Goal: Information Seeking & Learning: Learn about a topic

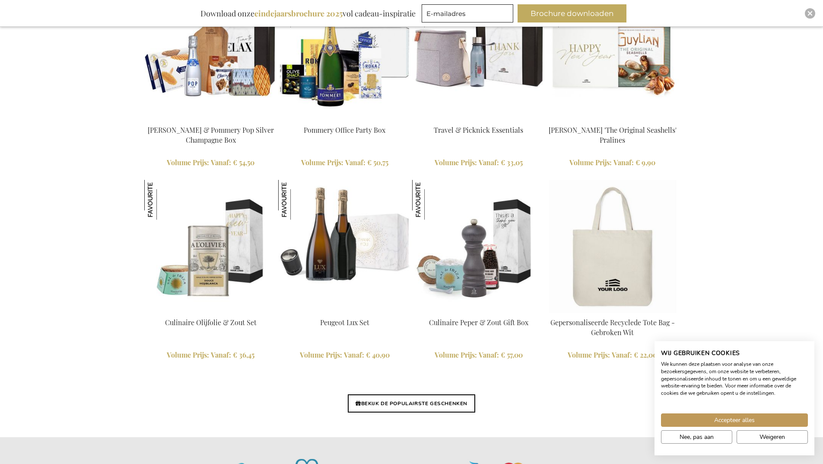
scroll to position [1928, 0]
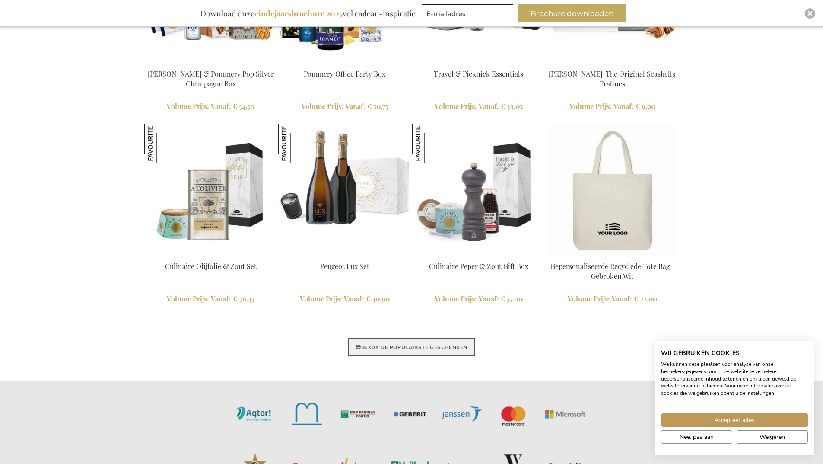
click at [391, 344] on link "BEKIJK DE POPULAIRSTE GESCHENKEN" at bounding box center [411, 347] width 127 height 18
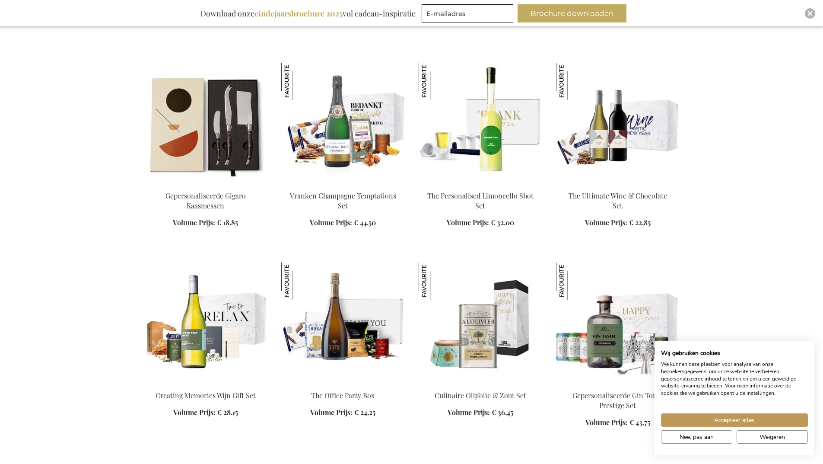
scroll to position [648, 0]
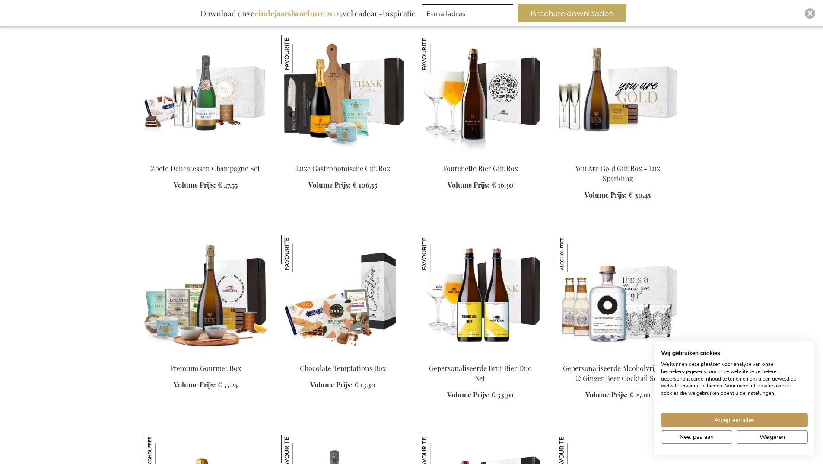
scroll to position [1253, 0]
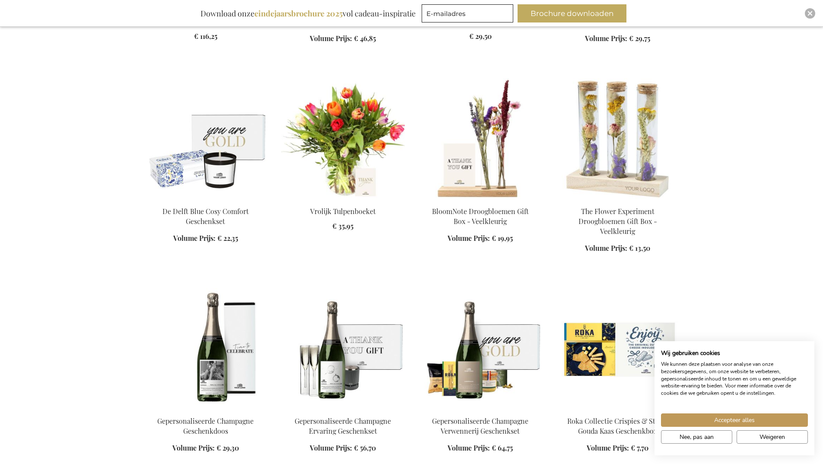
scroll to position [2679, 0]
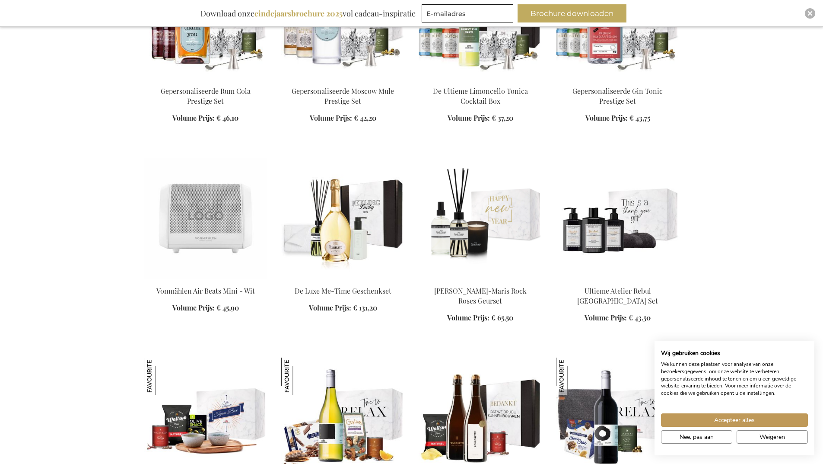
scroll to position [5401, 0]
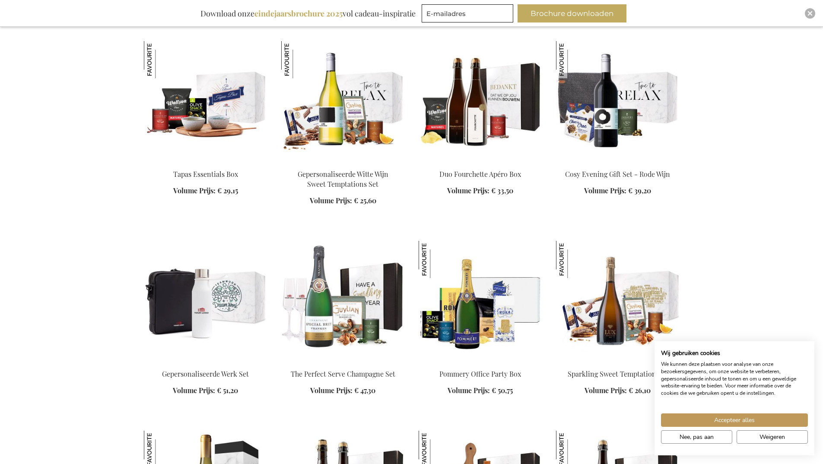
scroll to position [5704, 0]
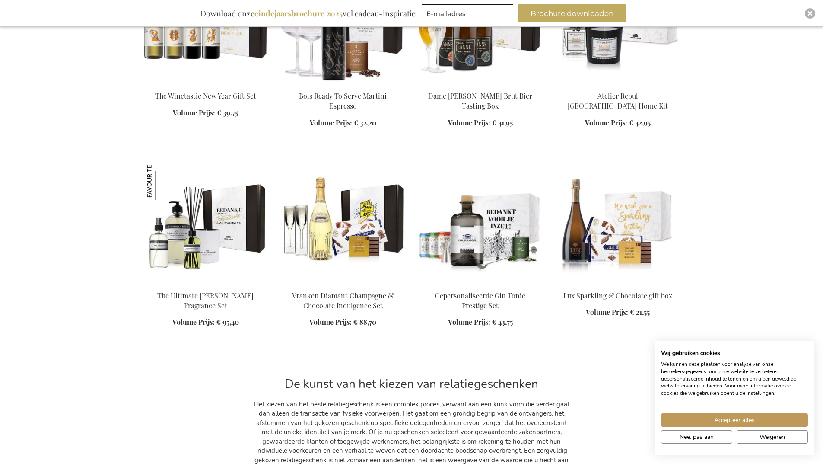
scroll to position [6784, 0]
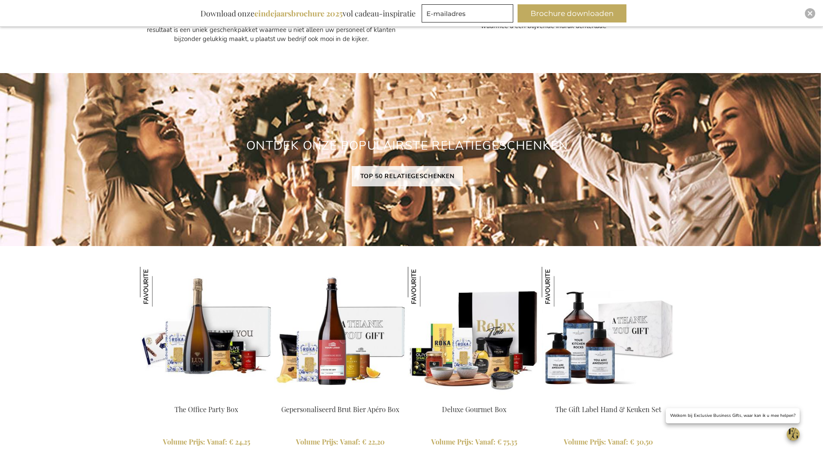
scroll to position [551, 8]
